Goal: Navigation & Orientation: Find specific page/section

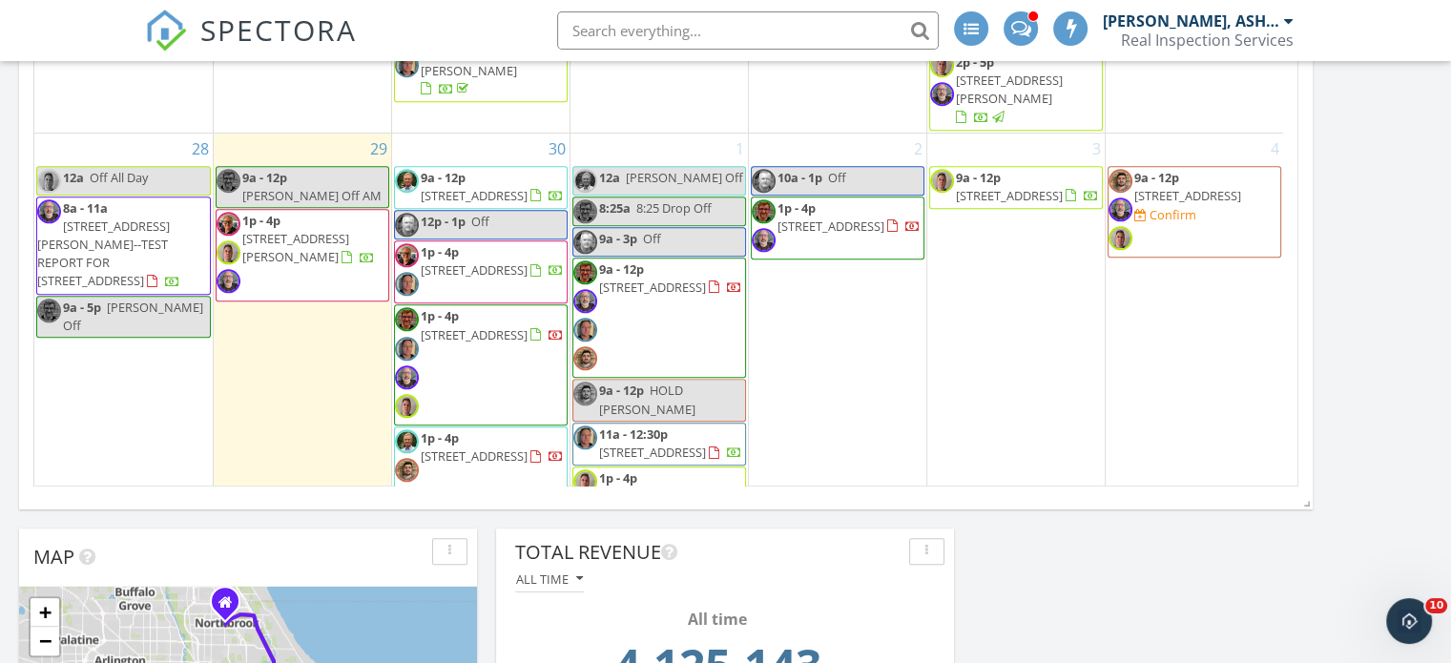
scroll to position [750, 0]
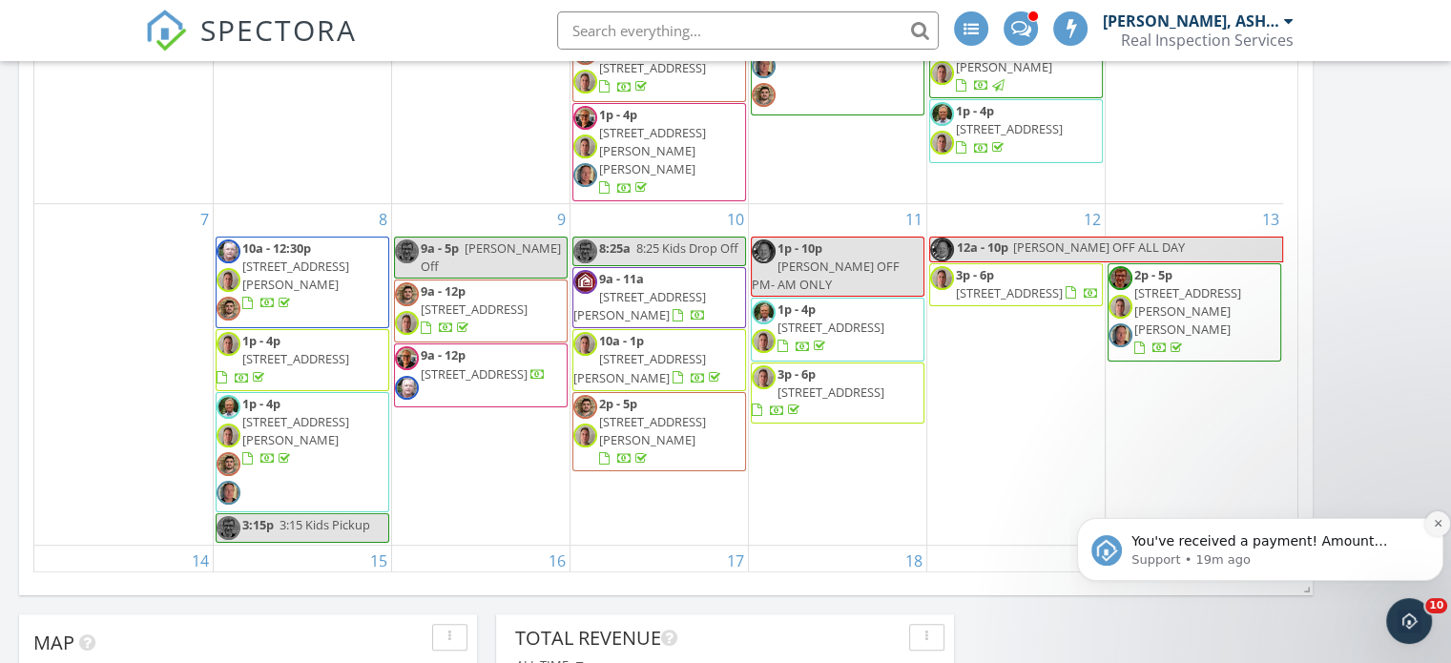
click at [1431, 526] on button "Dismiss notification" at bounding box center [1438, 524] width 25 height 25
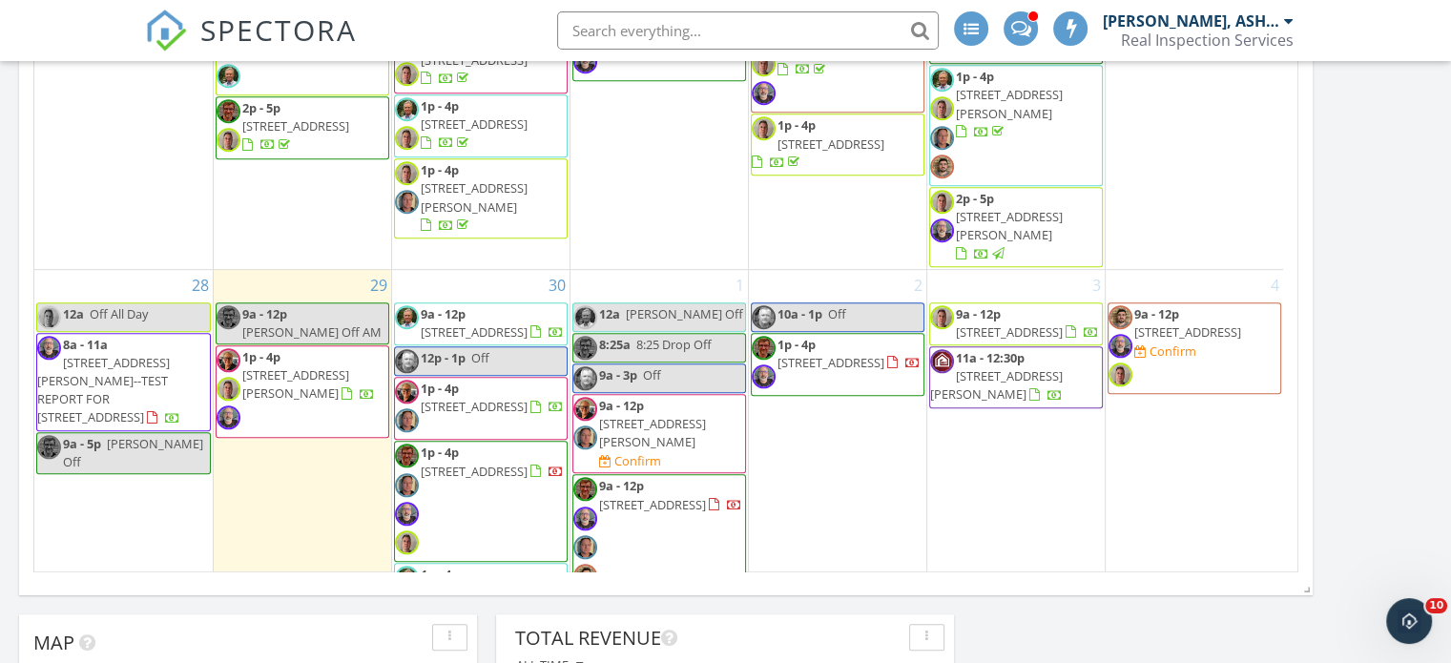
scroll to position [1584, 0]
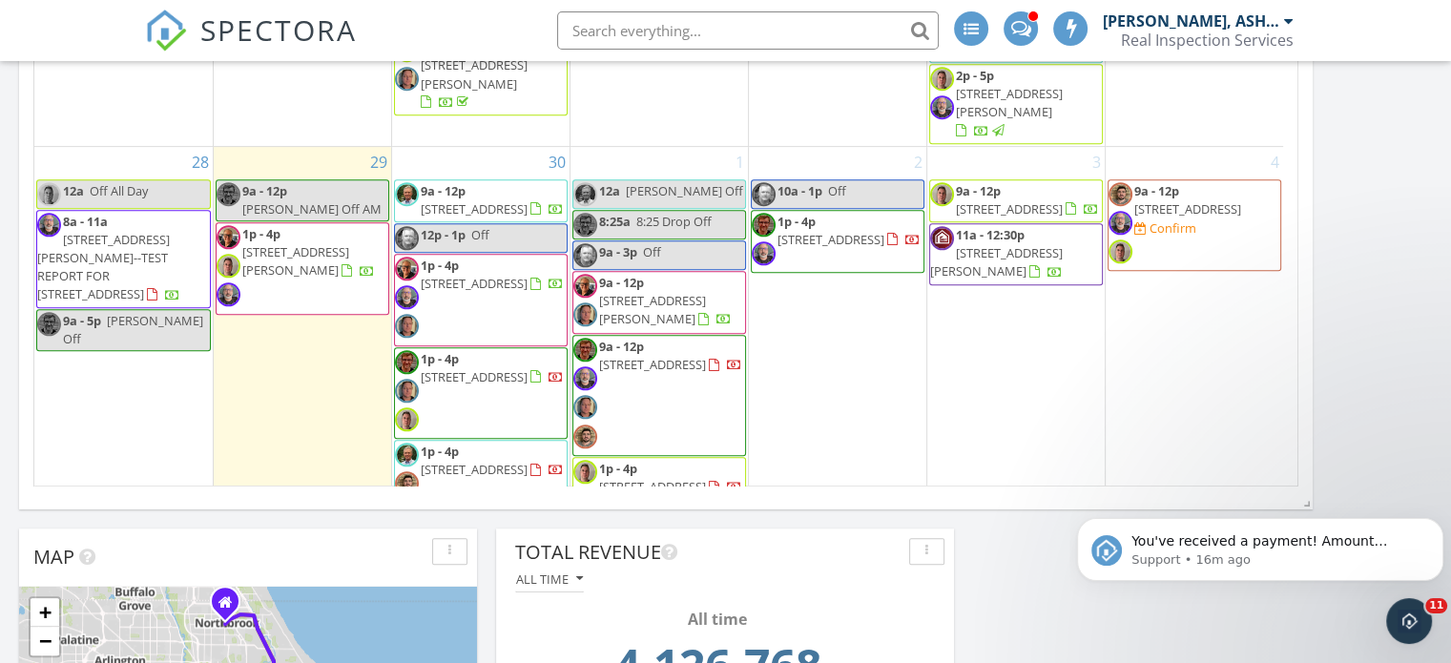
scroll to position [1540, 0]
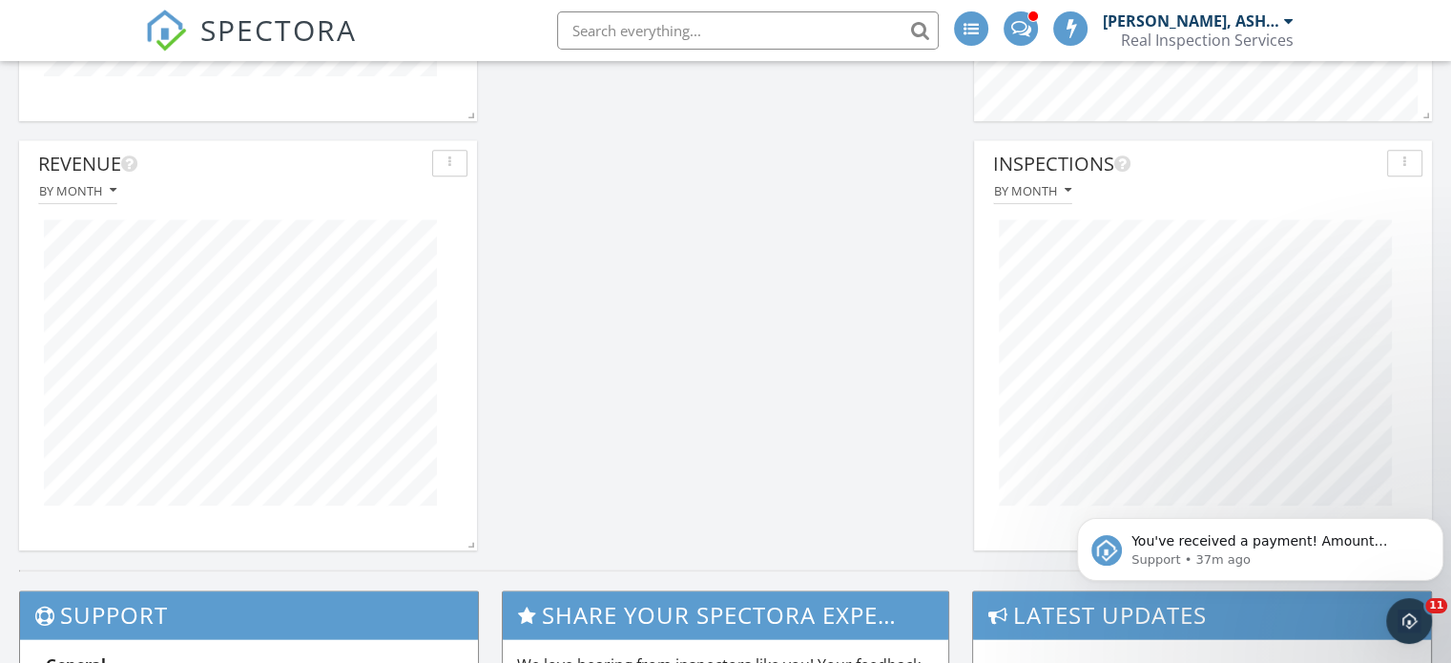
scroll to position [2450, 0]
